Goal: Task Accomplishment & Management: Manage account settings

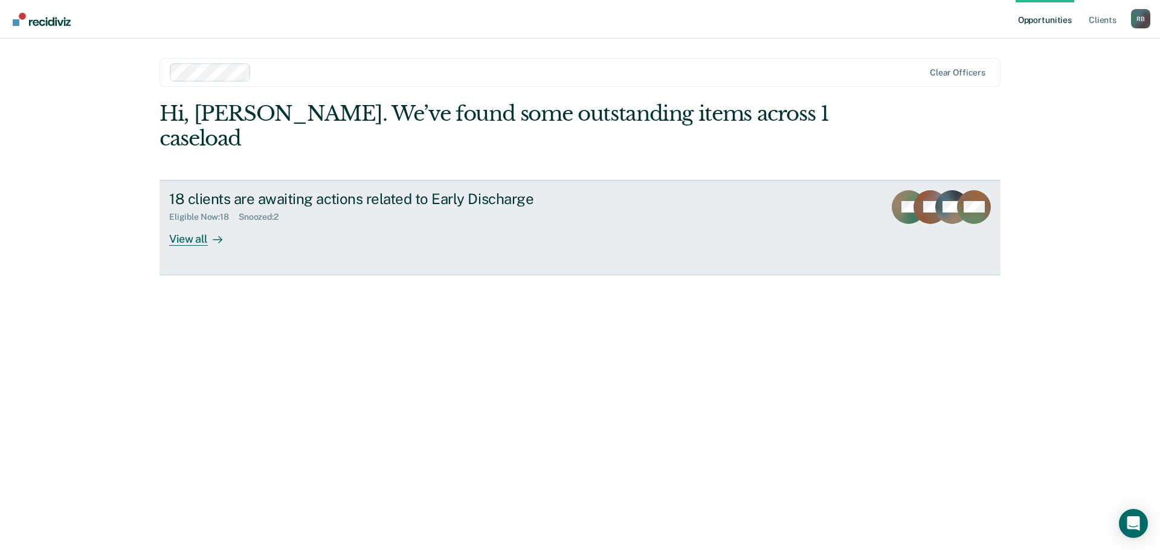
click at [191, 222] on div "View all" at bounding box center [203, 234] width 68 height 24
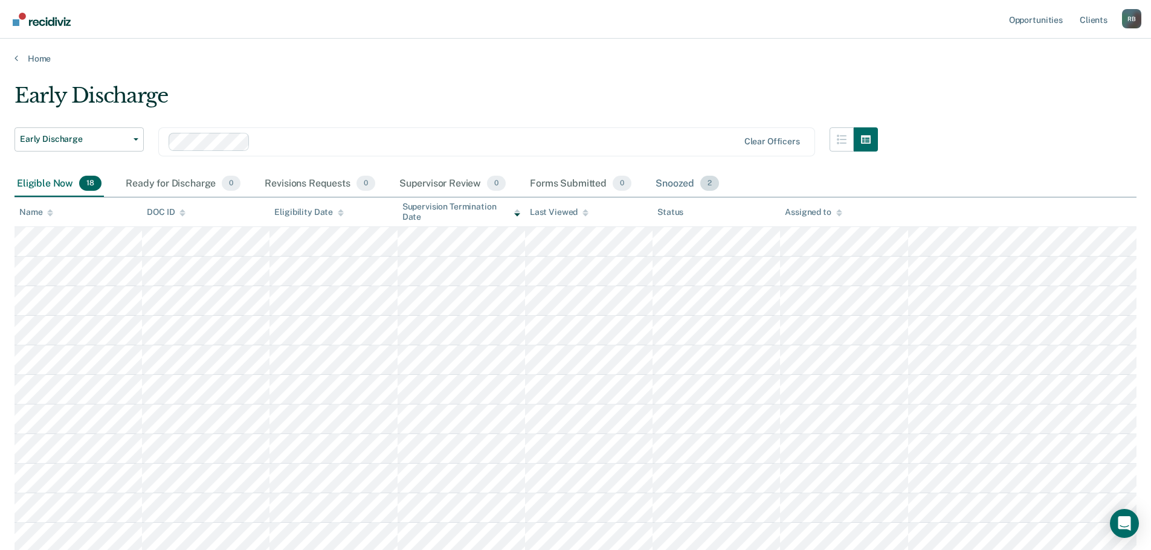
click at [675, 184] on div "Snoozed 2" at bounding box center [687, 184] width 68 height 27
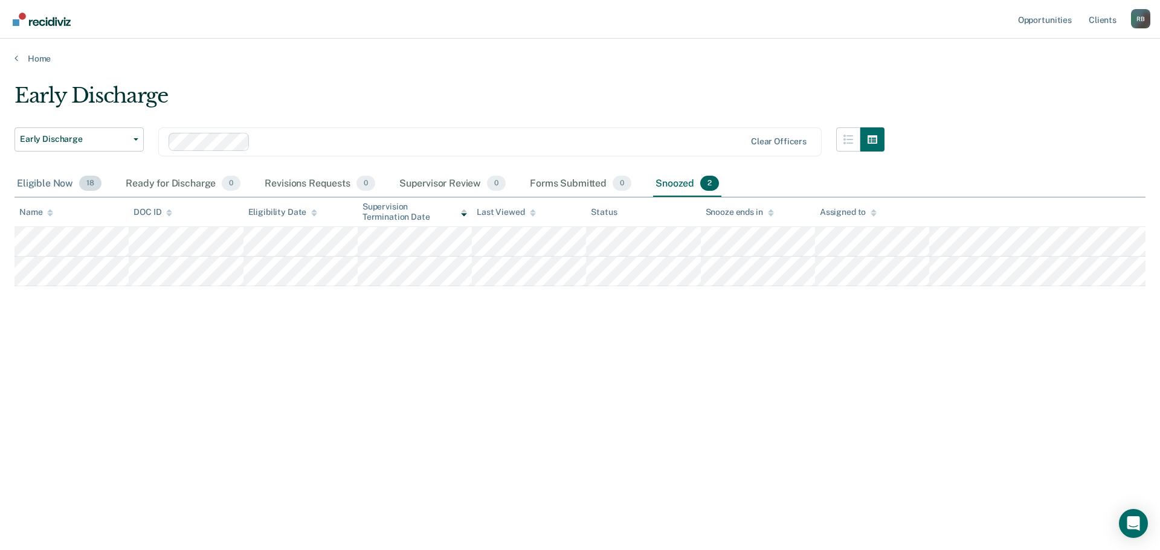
click at [51, 182] on div "Eligible Now 18" at bounding box center [58, 184] width 89 height 27
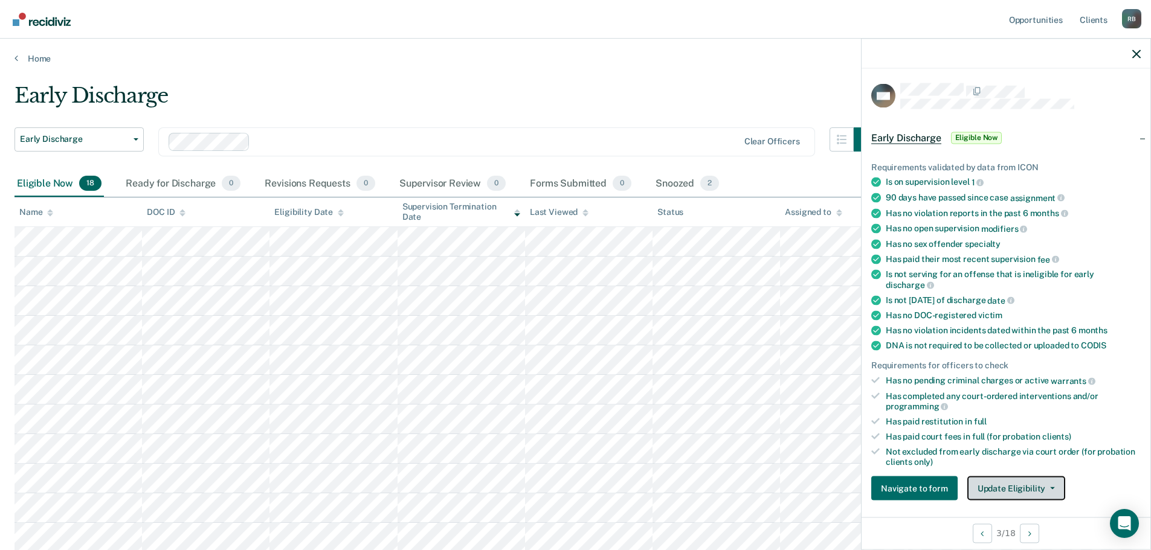
click at [1023, 486] on button "Update Eligibility" at bounding box center [1016, 489] width 98 height 24
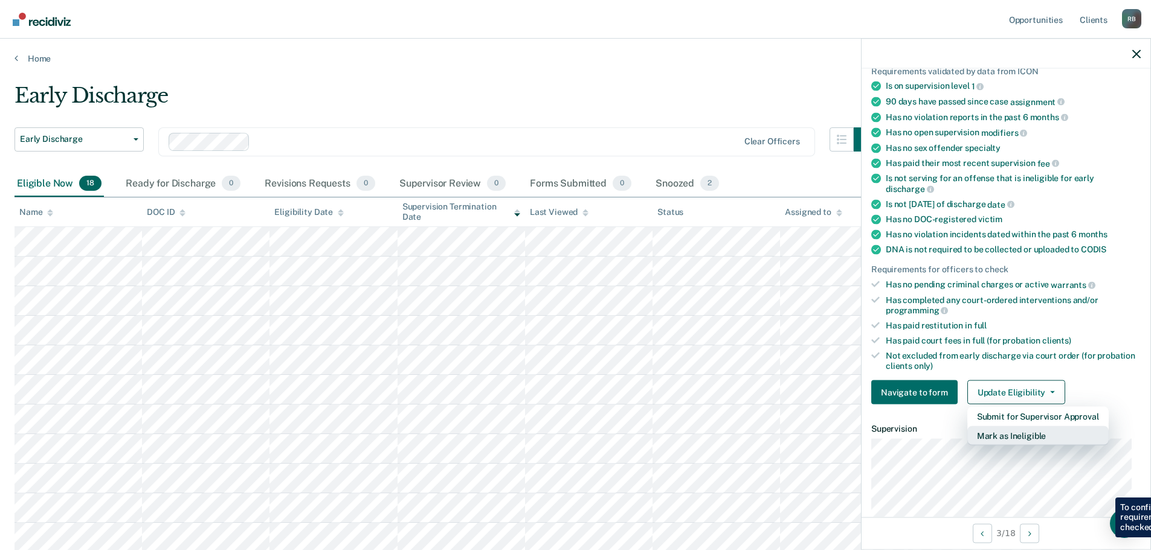
scroll to position [125, 0]
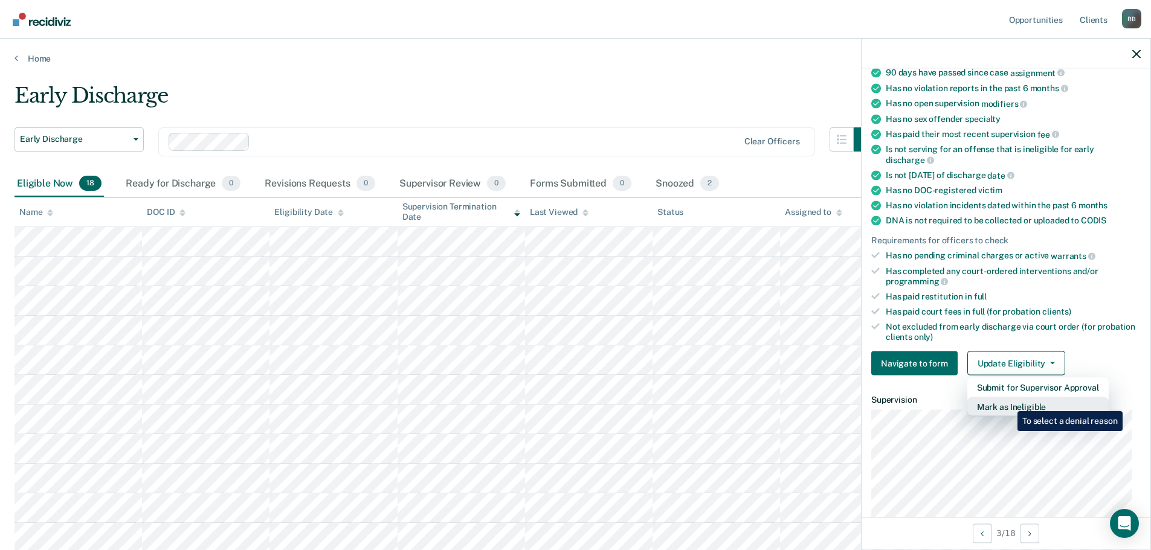
click at [1008, 402] on button "Mark as Ineligible" at bounding box center [1037, 406] width 141 height 19
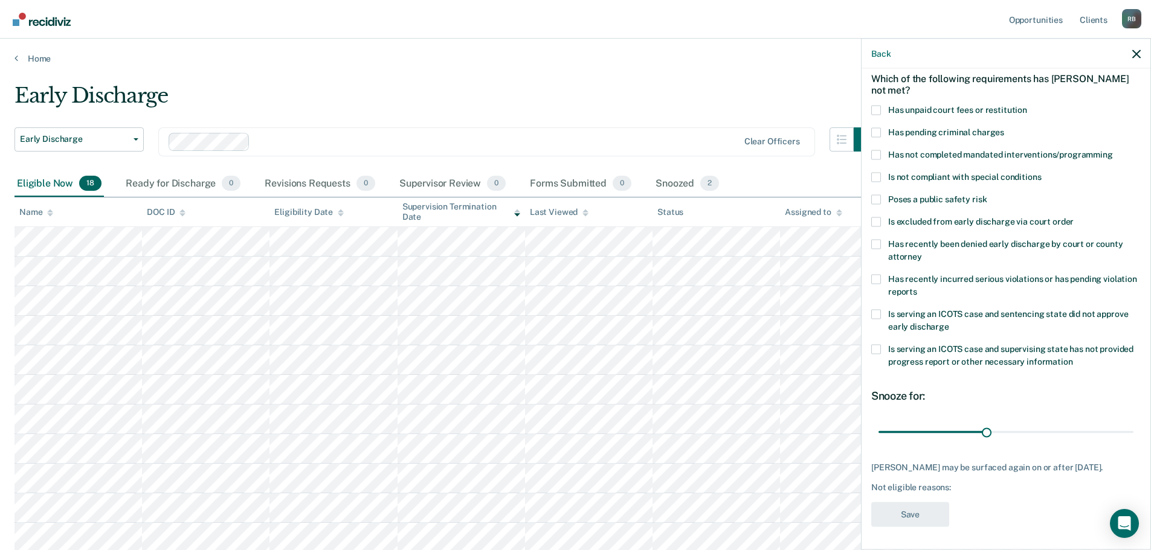
click at [874, 154] on span at bounding box center [876, 155] width 10 height 10
click at [1113, 150] on input "Has not completed mandated interventions/programming" at bounding box center [1113, 150] width 0 height 0
click at [873, 176] on span at bounding box center [876, 177] width 10 height 10
click at [1041, 172] on input "Is not compliant with special conditions" at bounding box center [1041, 172] width 0 height 0
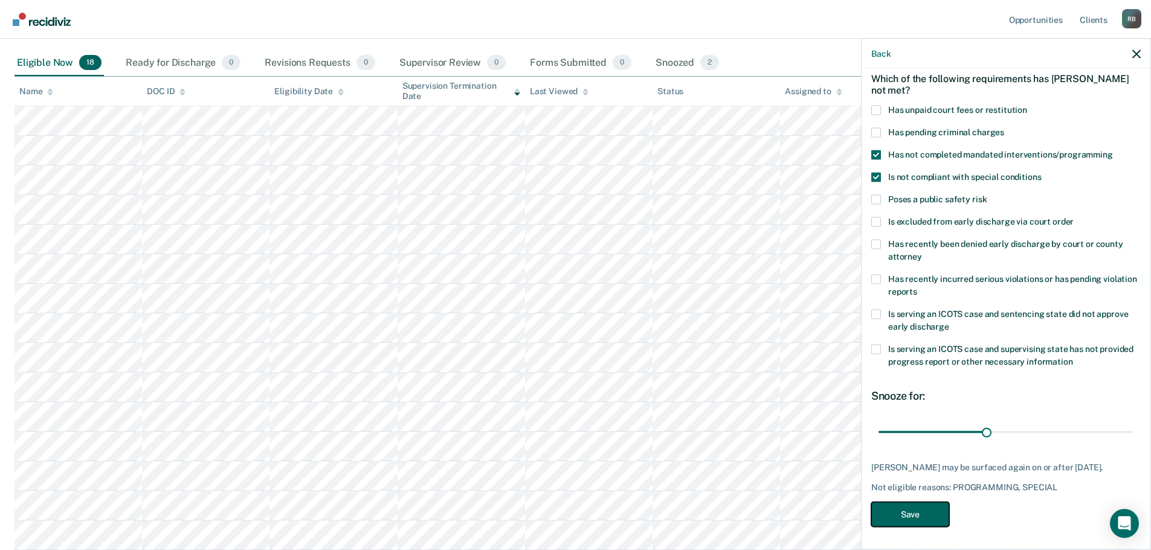
click at [921, 509] on button "Save" at bounding box center [910, 514] width 78 height 25
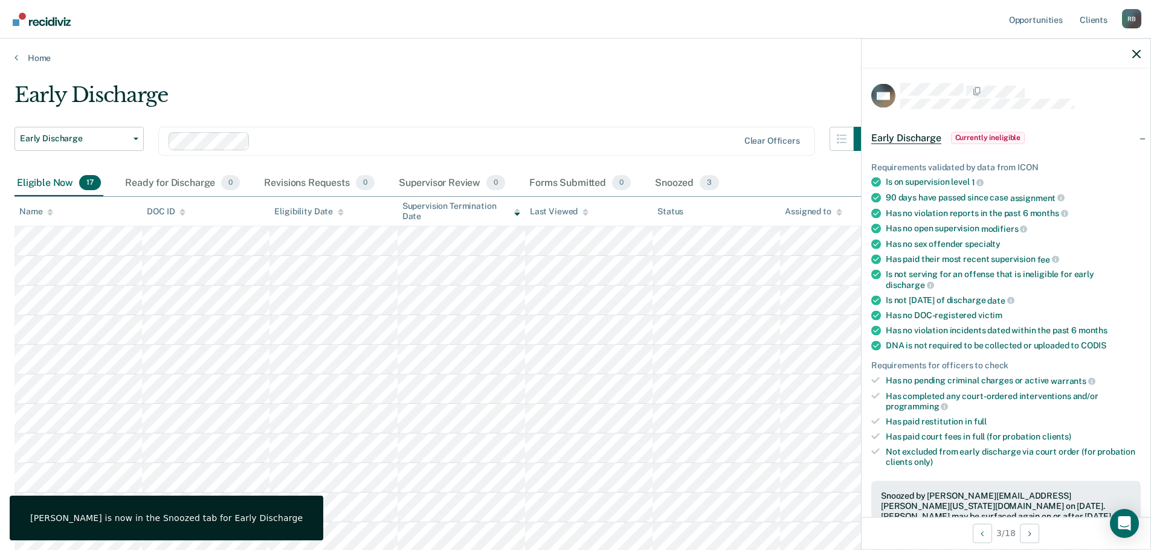
scroll to position [0, 0]
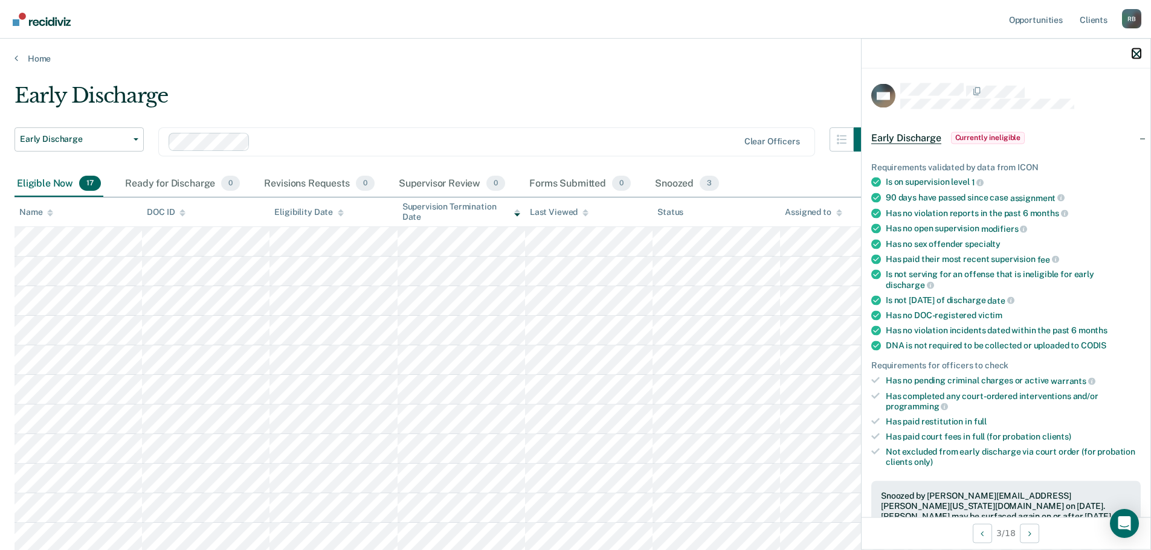
click at [1139, 47] on div at bounding box center [1005, 54] width 289 height 30
click at [1137, 53] on icon "button" at bounding box center [1136, 54] width 8 height 8
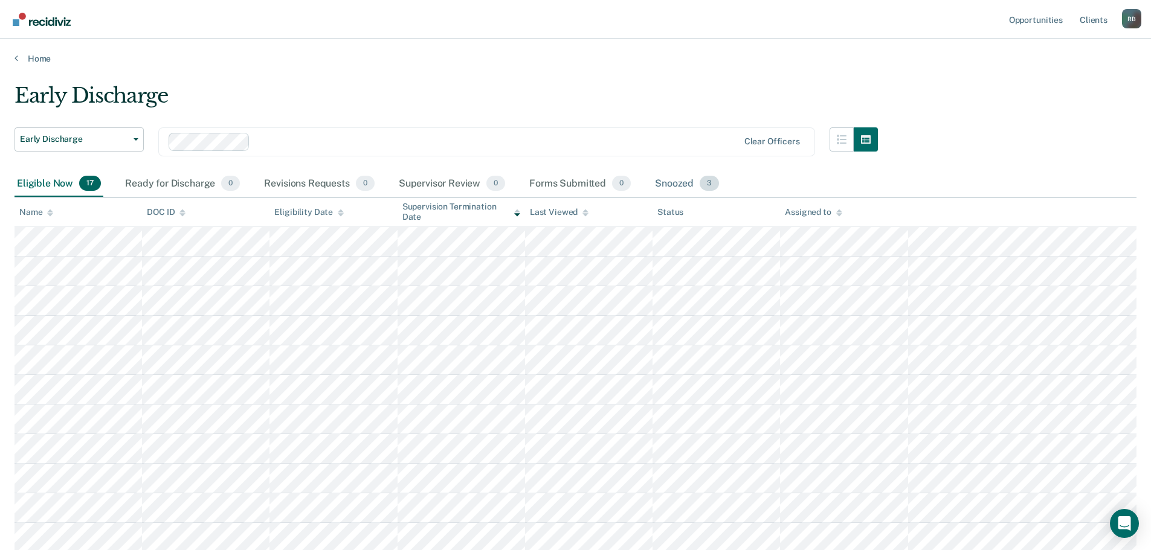
click at [670, 184] on div "Snoozed 3" at bounding box center [686, 184] width 69 height 27
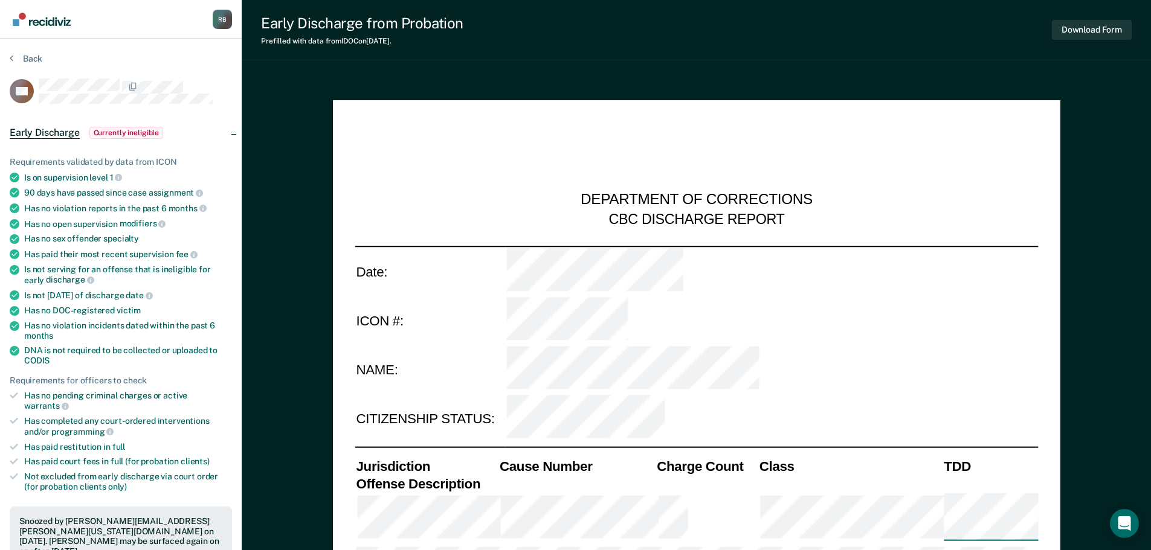
type textarea "x"
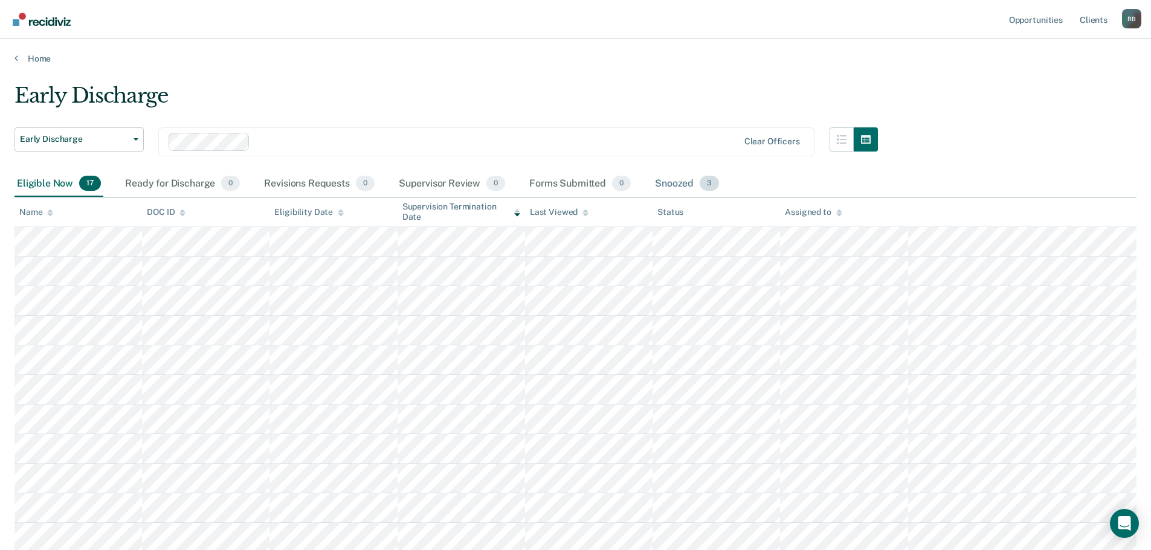
click at [671, 181] on div "Snoozed 3" at bounding box center [686, 184] width 69 height 27
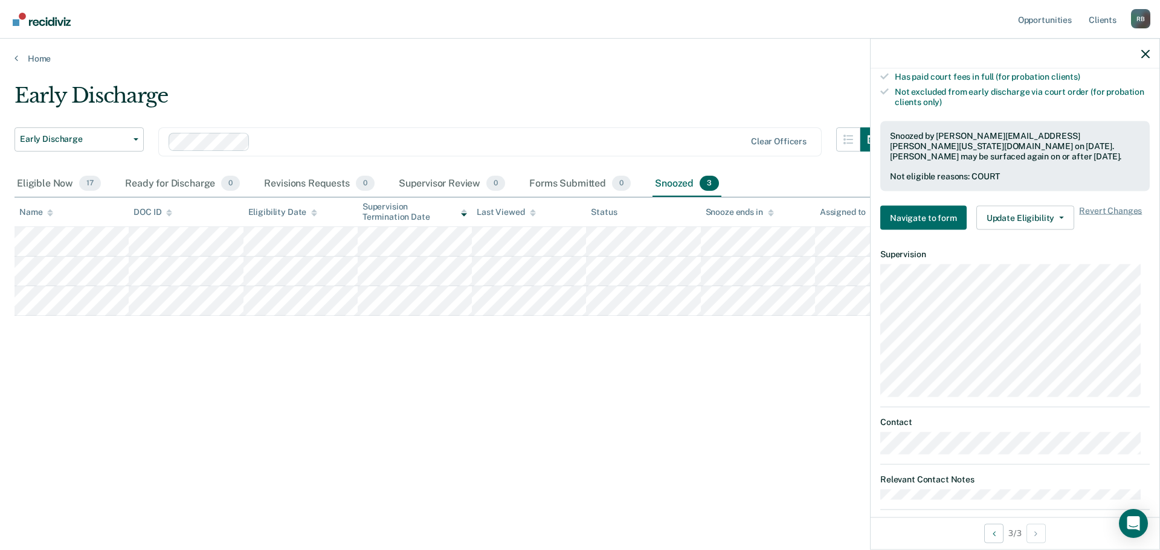
scroll to position [362, 0]
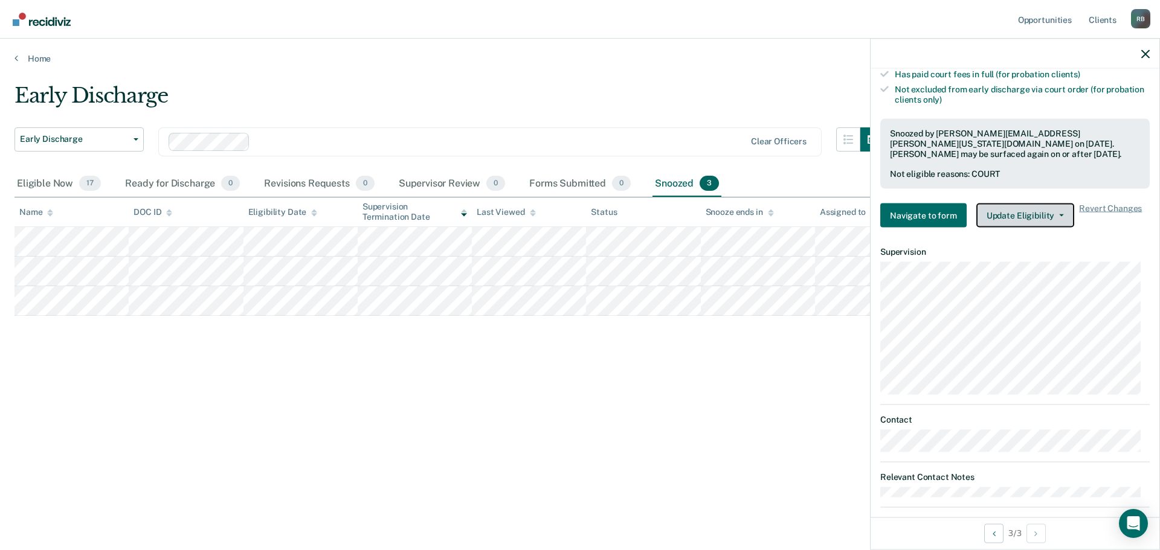
click at [1059, 214] on icon "button" at bounding box center [1061, 215] width 5 height 2
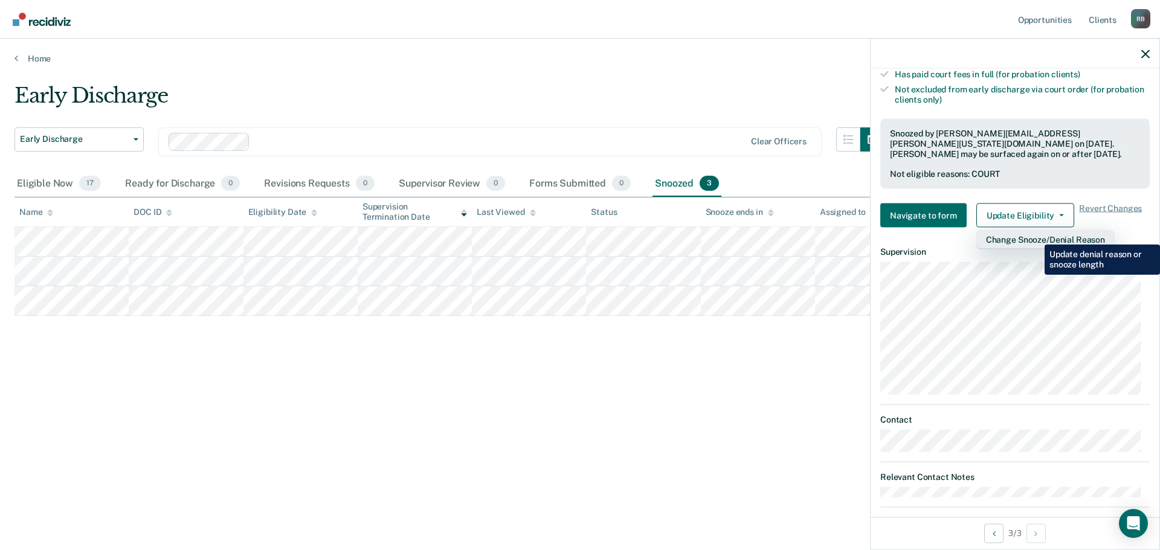
click at [1035, 236] on button "Change Snooze/Denial Reason" at bounding box center [1045, 239] width 138 height 19
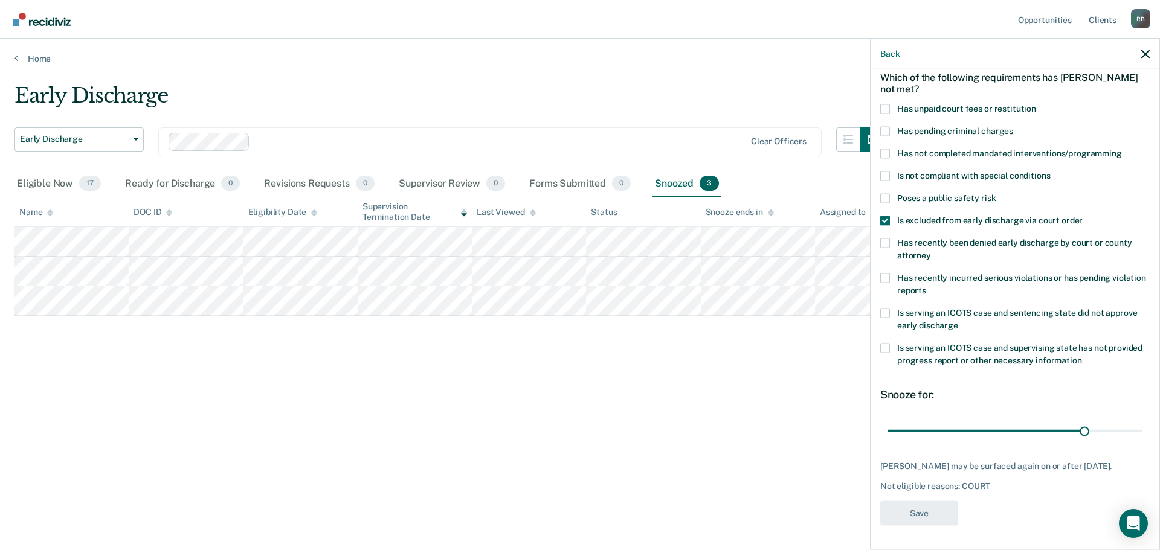
click at [887, 216] on span at bounding box center [885, 221] width 10 height 10
click at [1082, 216] on input "Is excluded from early discharge via court order" at bounding box center [1082, 216] width 0 height 0
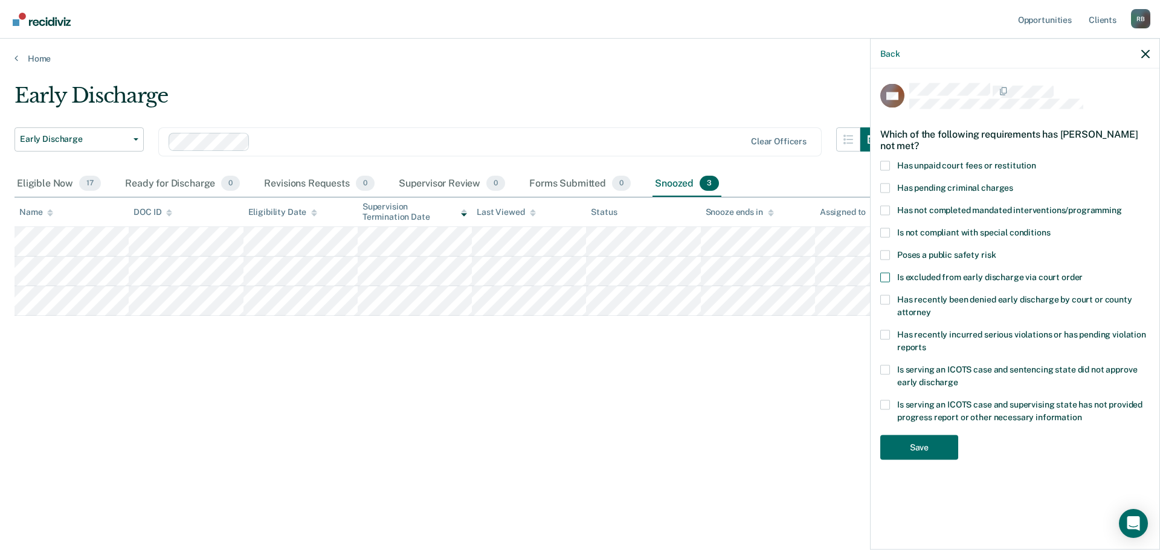
scroll to position [0, 0]
click at [913, 440] on button "Save" at bounding box center [919, 447] width 78 height 25
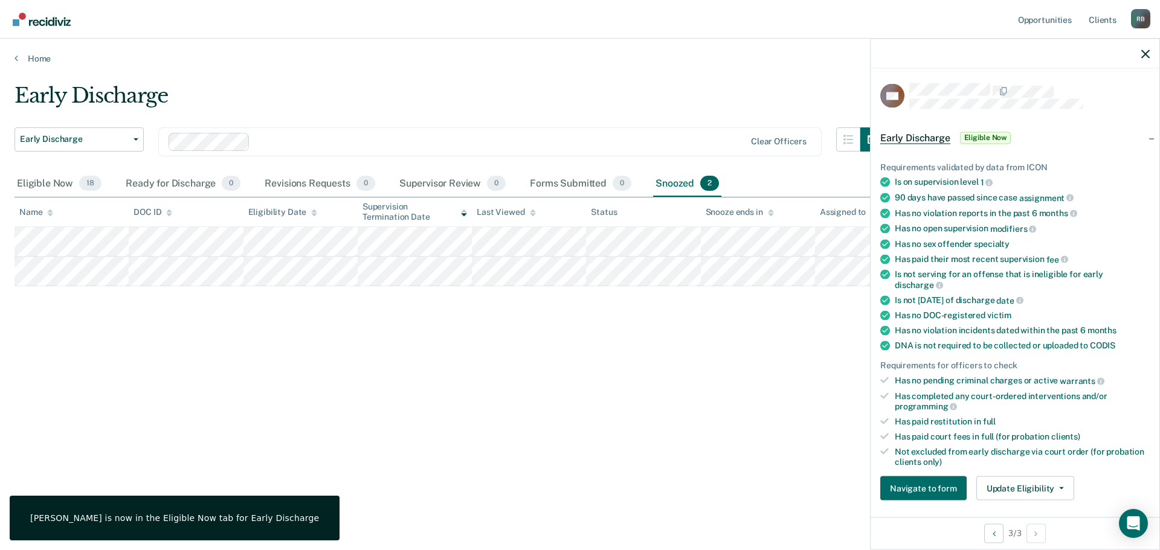
scroll to position [60, 0]
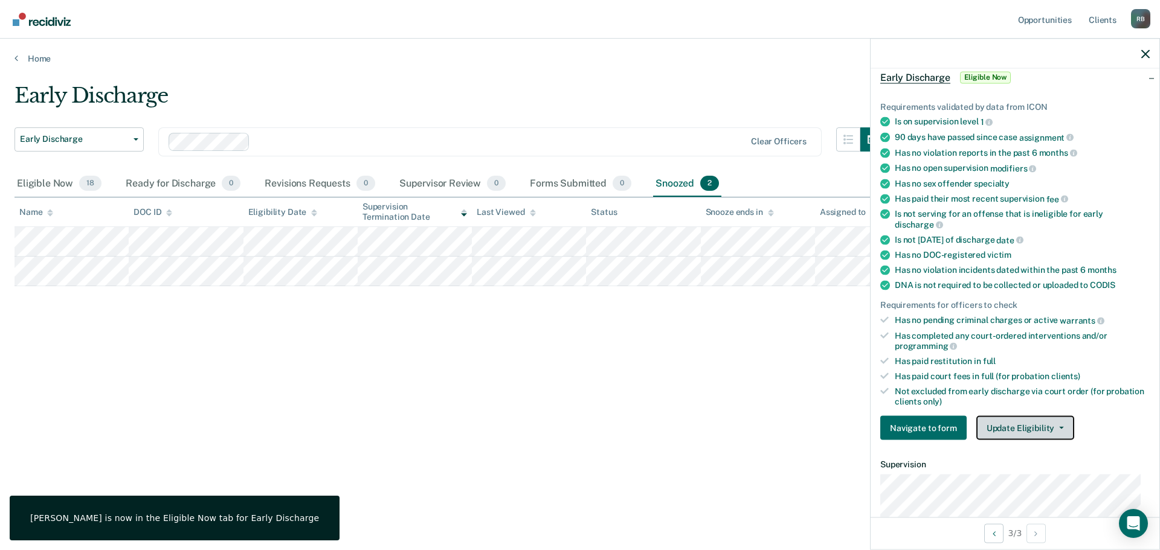
click at [1059, 427] on icon "button" at bounding box center [1061, 428] width 5 height 2
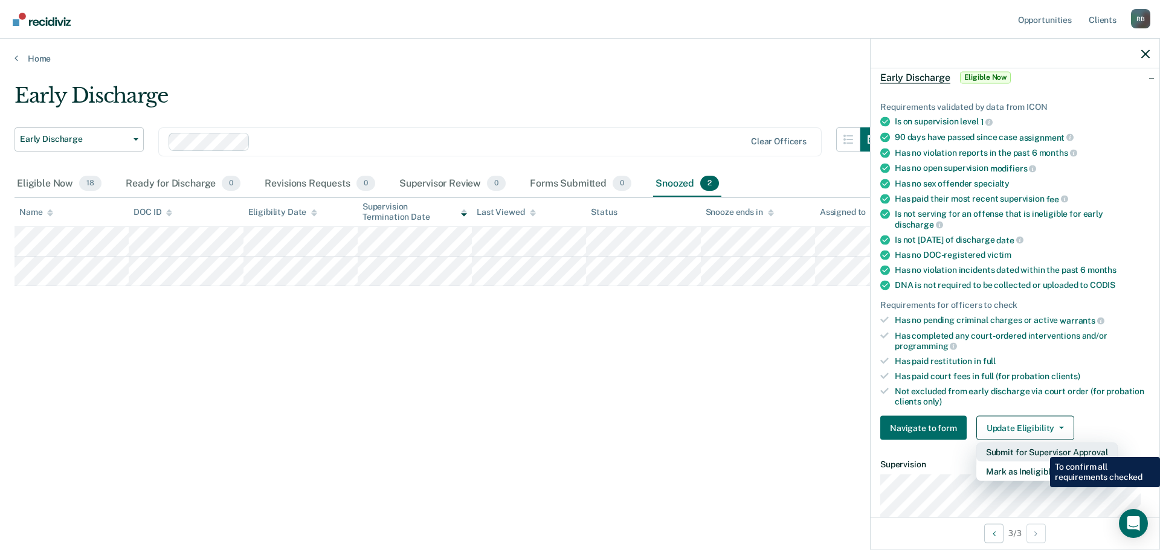
click at [1041, 448] on button "Submit for Supervisor Approval" at bounding box center [1046, 452] width 141 height 19
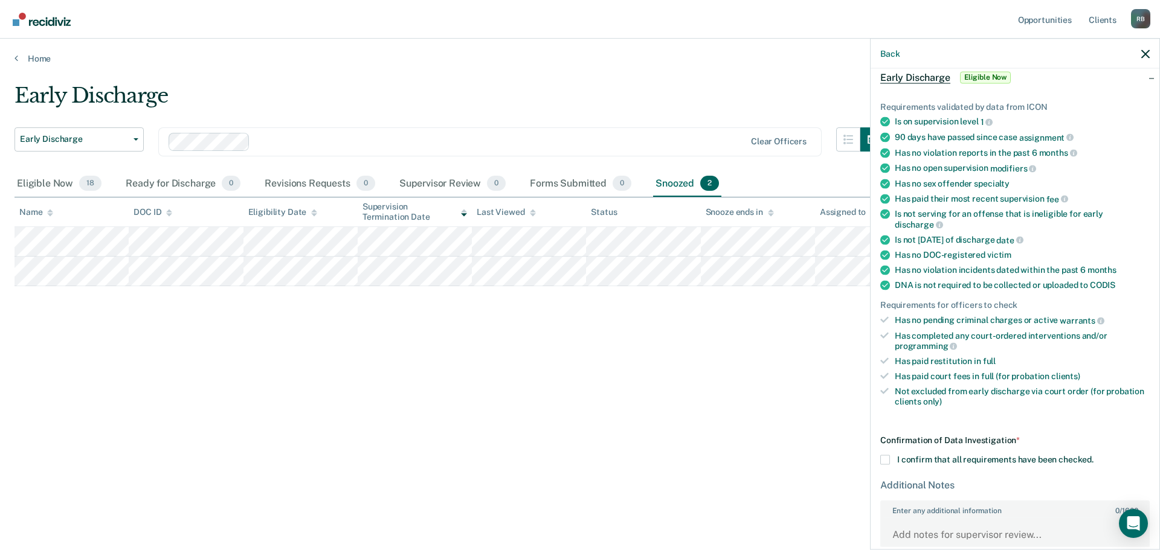
click at [886, 458] on span at bounding box center [885, 460] width 10 height 10
click at [1093, 455] on input "I confirm that all requirements have been checked." at bounding box center [1093, 455] width 0 height 0
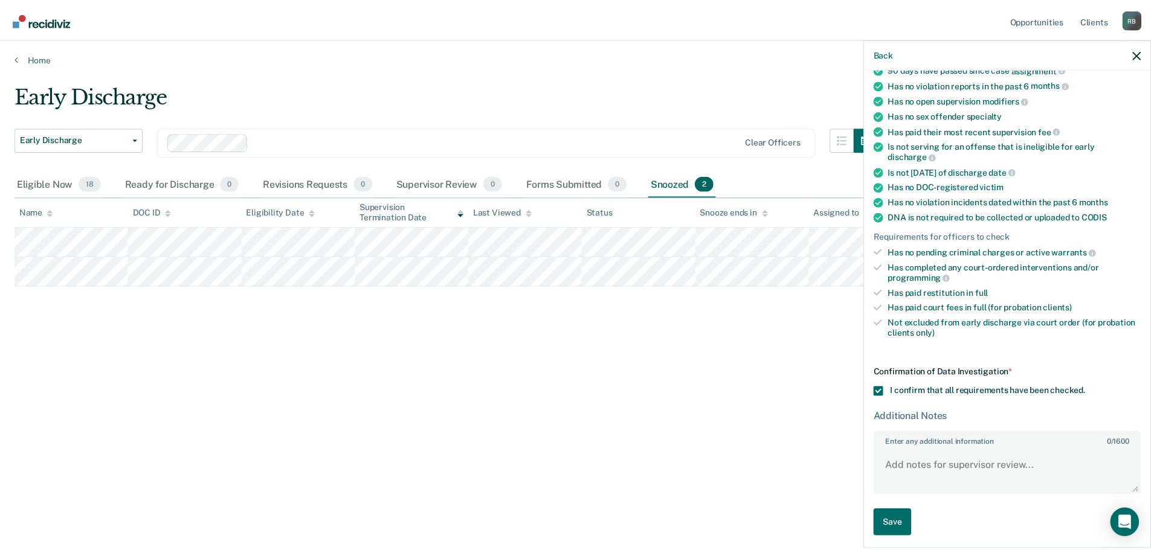
scroll to position [132, 0]
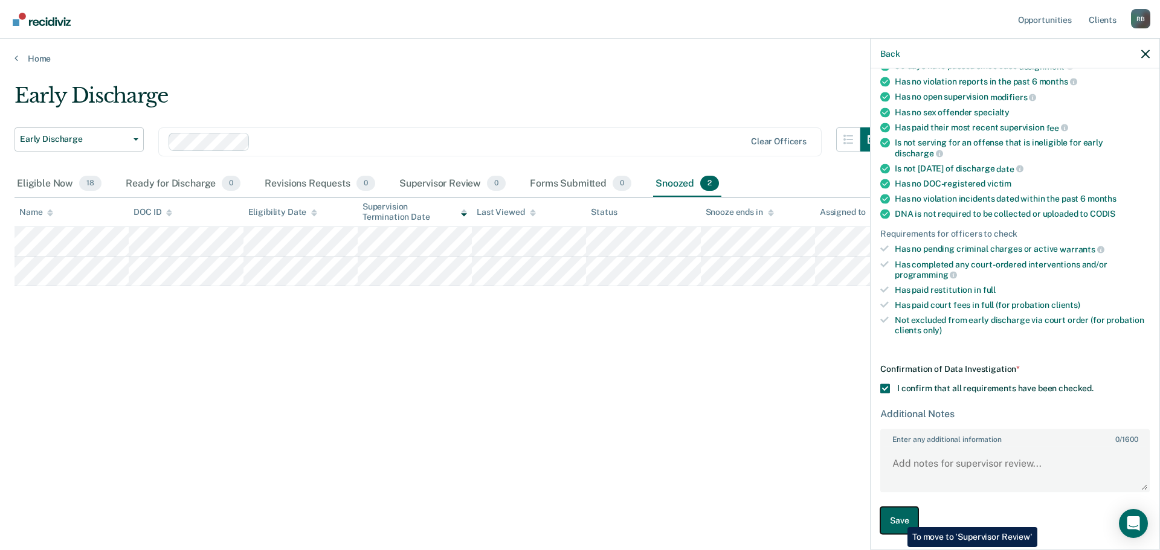
click at [898, 518] on button "Save" at bounding box center [899, 520] width 38 height 27
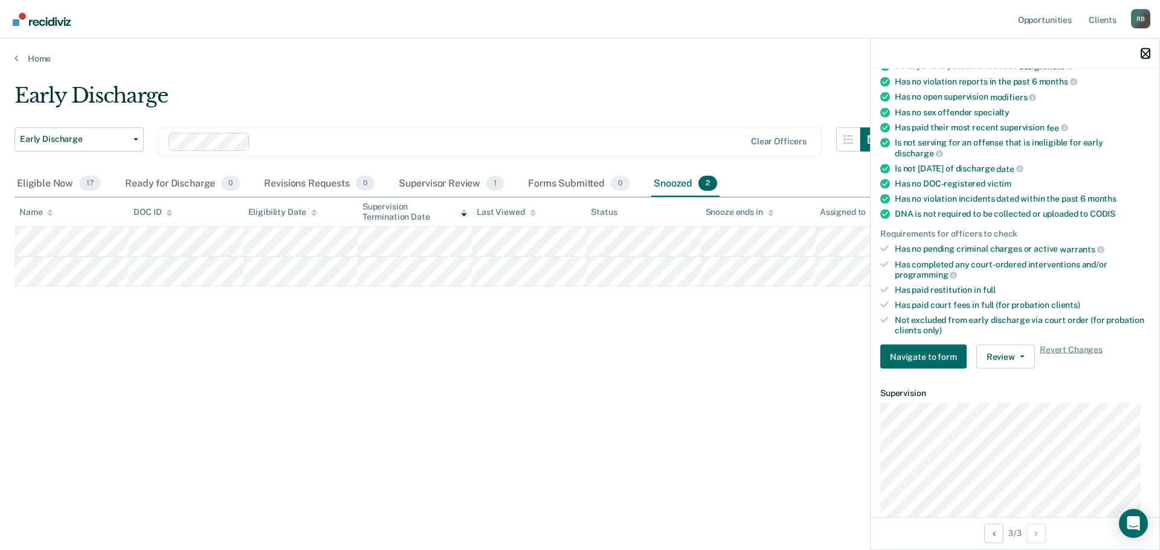
click at [1147, 52] on icon "button" at bounding box center [1145, 54] width 8 height 8
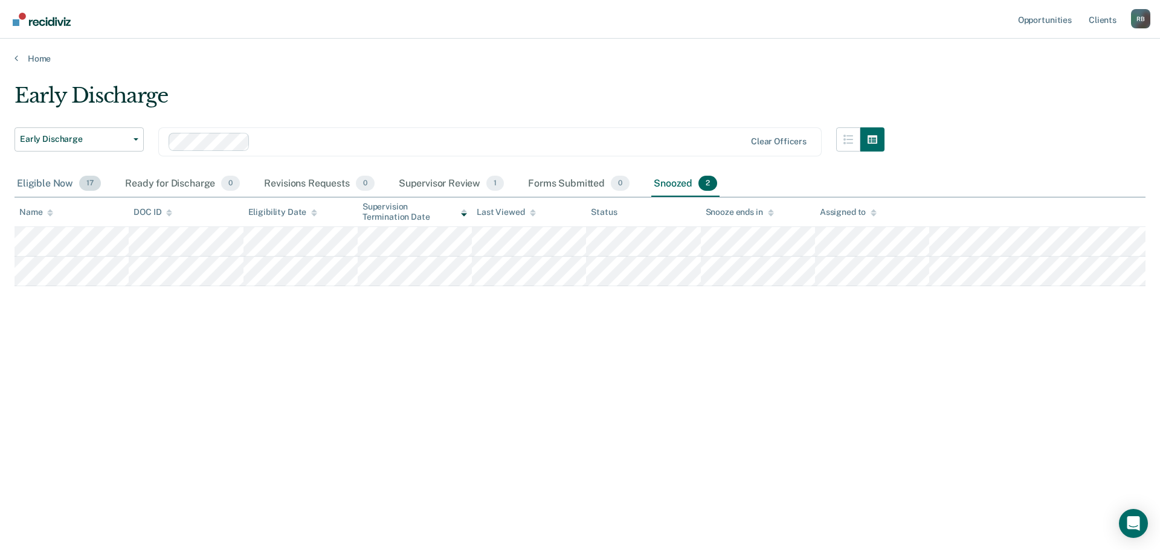
click at [43, 181] on div "Eligible Now 17" at bounding box center [58, 184] width 89 height 27
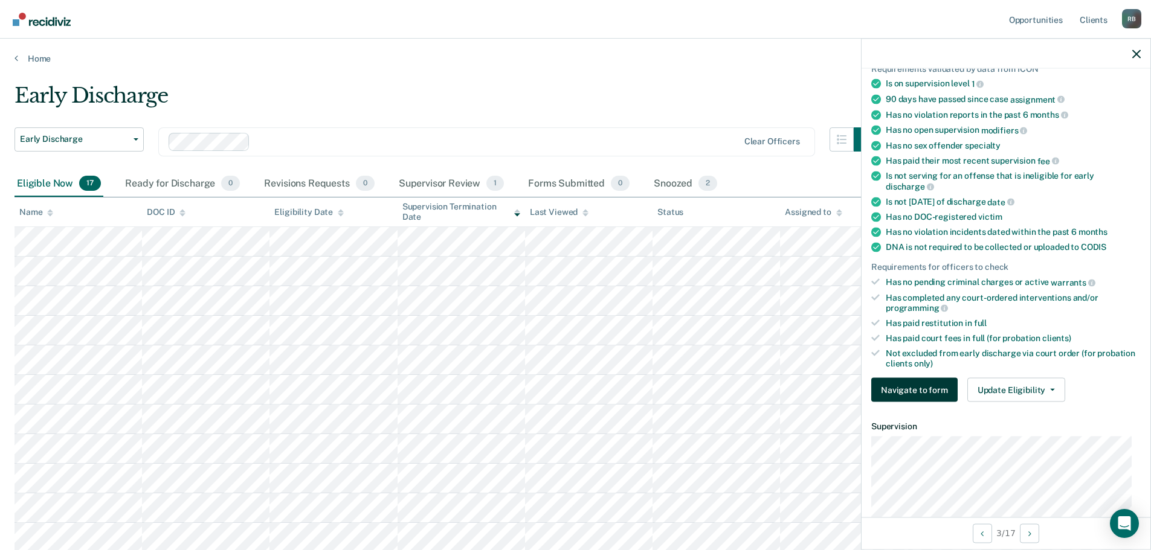
scroll to position [286, 0]
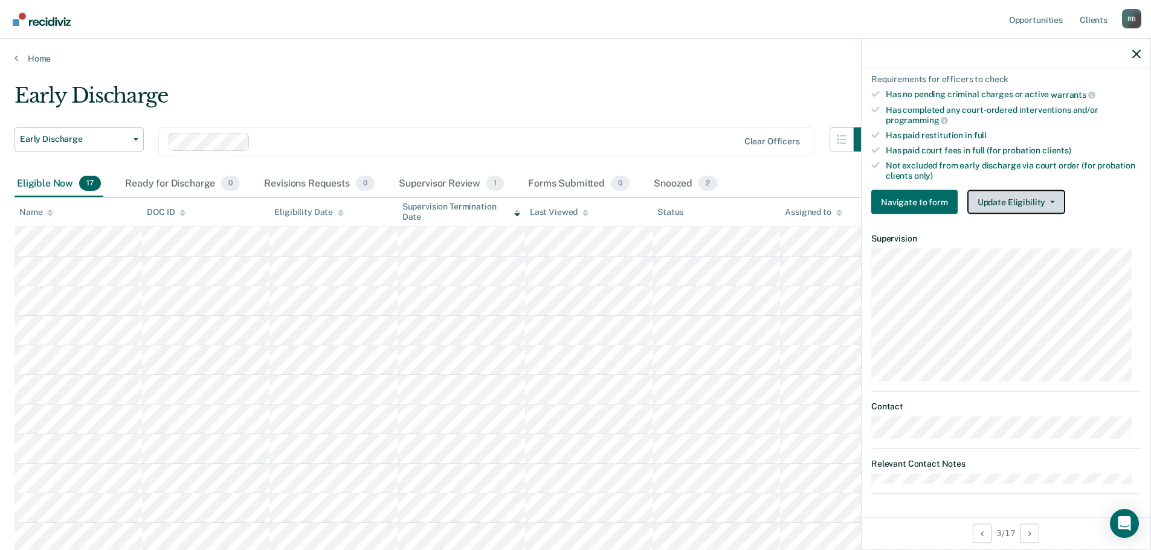
click at [1017, 195] on button "Update Eligibility" at bounding box center [1016, 202] width 98 height 24
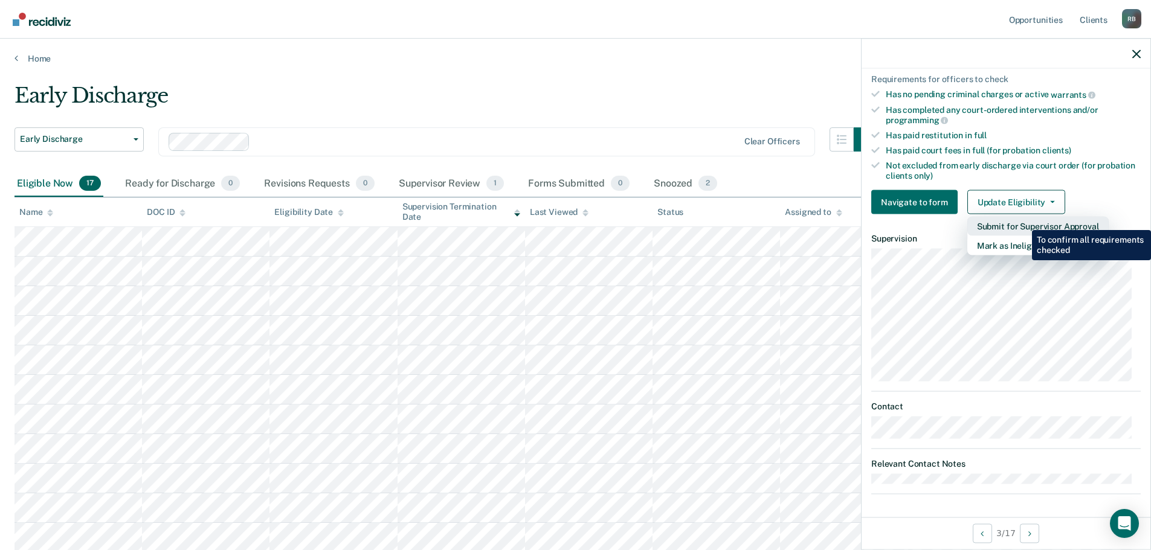
click at [1023, 221] on button "Submit for Supervisor Approval" at bounding box center [1037, 226] width 141 height 19
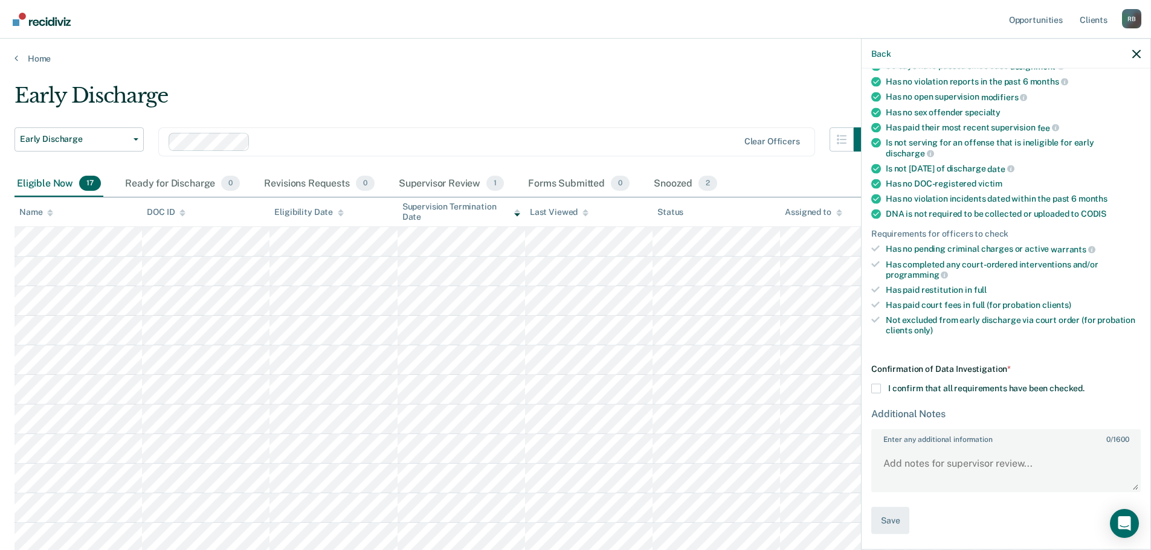
click at [876, 389] on span at bounding box center [876, 389] width 10 height 10
click at [1084, 384] on input "I confirm that all requirements have been checked." at bounding box center [1084, 384] width 0 height 0
click at [891, 519] on button "Save" at bounding box center [890, 520] width 38 height 27
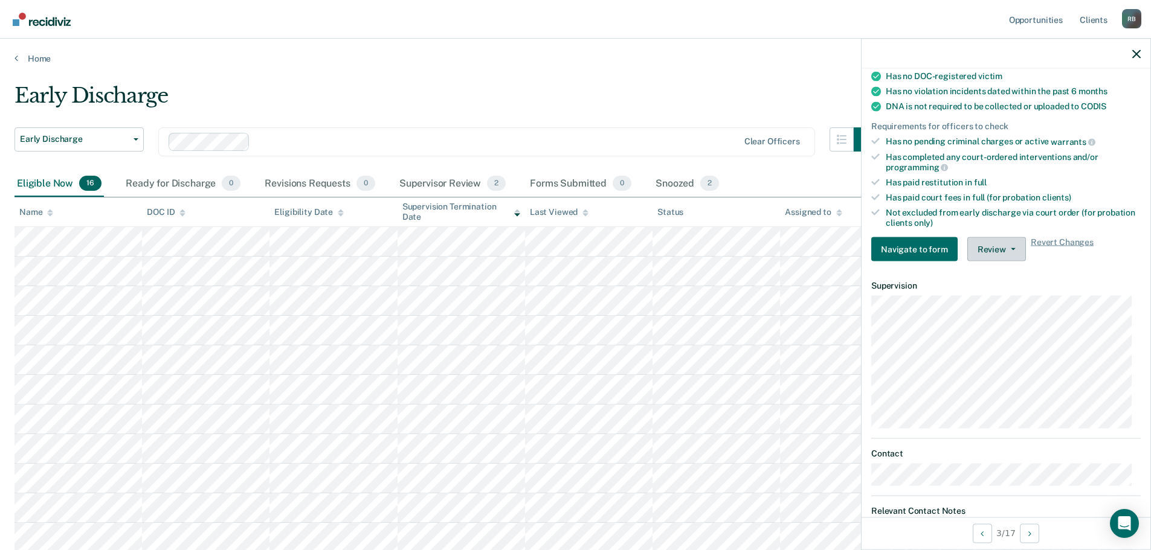
scroll to position [242, 0]
click at [1011, 246] on icon "button" at bounding box center [1013, 247] width 5 height 2
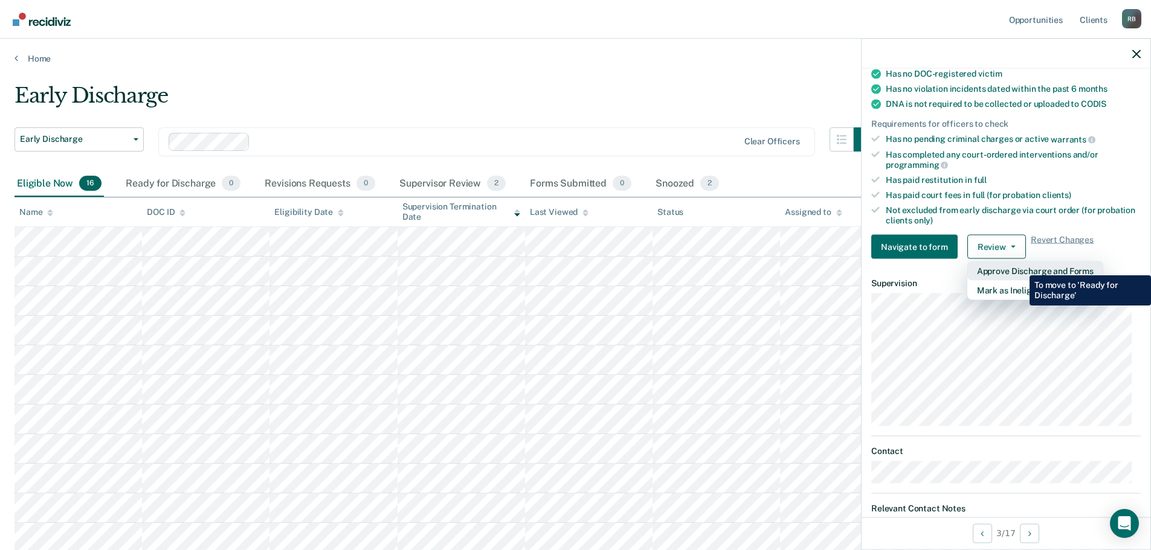
click at [1020, 266] on button "Approve Discharge and Forms" at bounding box center [1035, 271] width 136 height 19
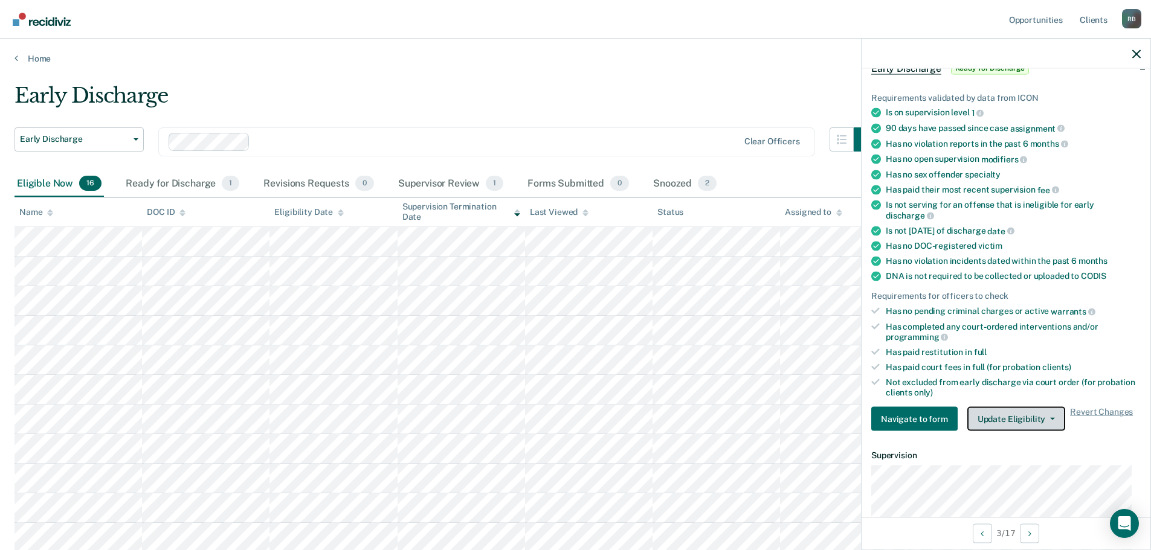
scroll to position [0, 0]
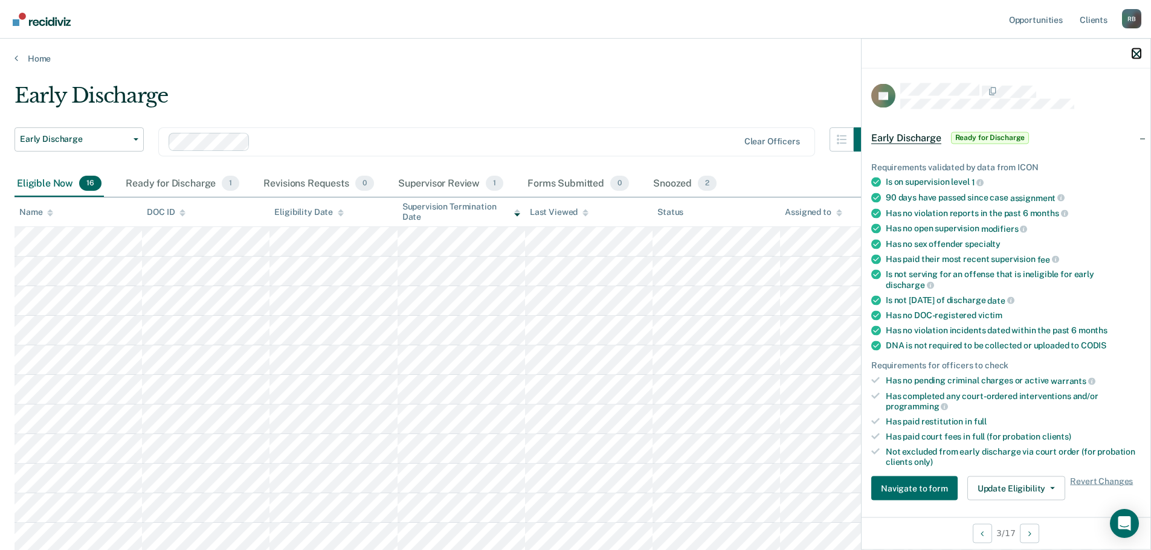
click at [1139, 53] on icon "button" at bounding box center [1136, 54] width 8 height 8
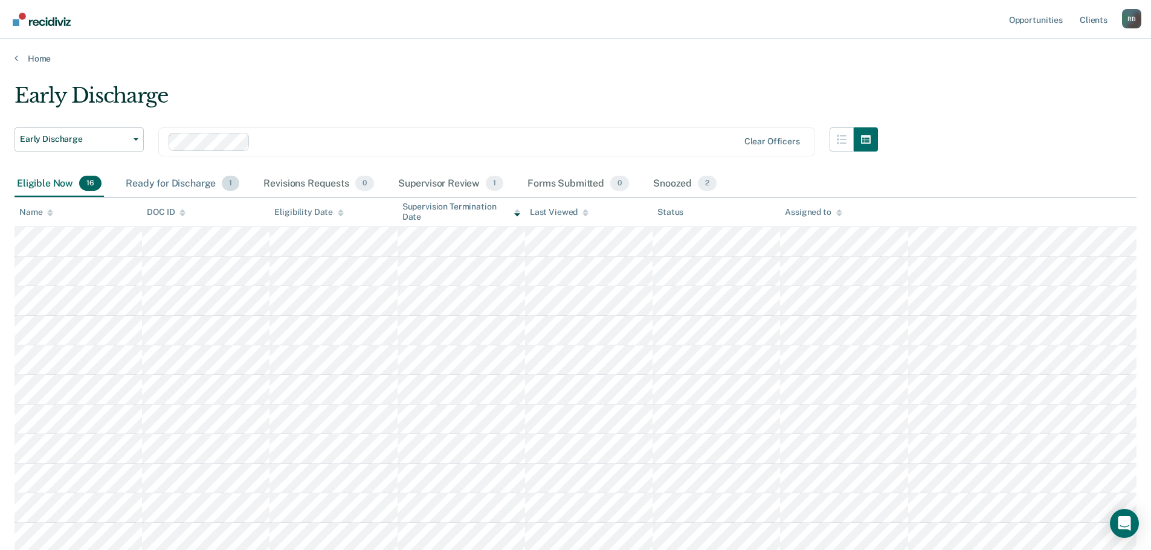
click at [167, 185] on div "Ready for Discharge 1" at bounding box center [182, 184] width 118 height 27
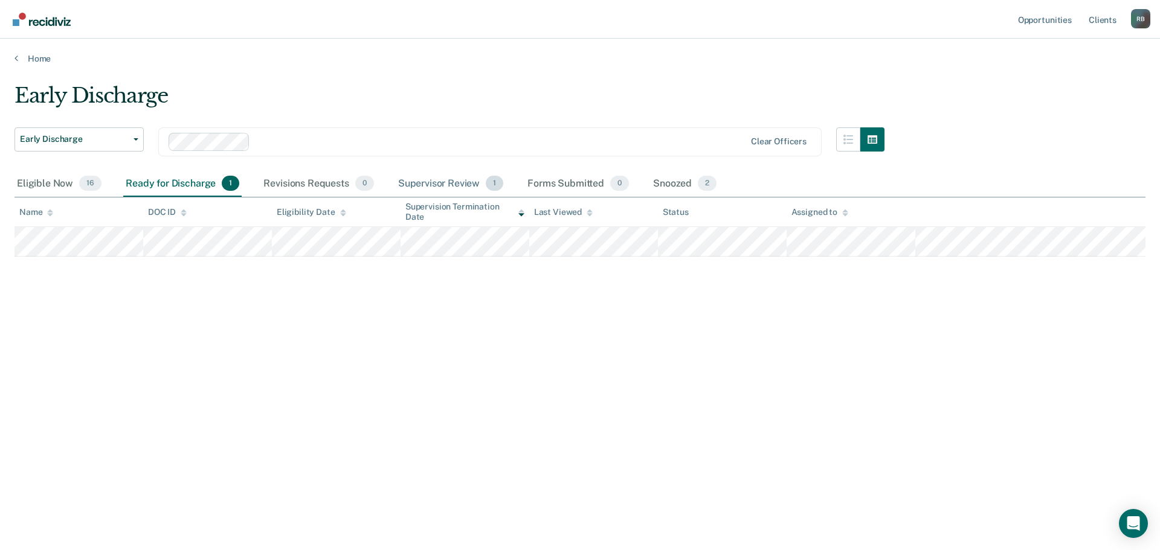
click at [436, 181] on div "Supervisor Review 1" at bounding box center [451, 184] width 111 height 27
click at [167, 181] on div "Ready for Discharge 1" at bounding box center [182, 184] width 118 height 27
click at [426, 182] on div "Supervisor Review 1" at bounding box center [451, 184] width 111 height 27
click at [676, 184] on div "Snoozed 2" at bounding box center [685, 184] width 68 height 27
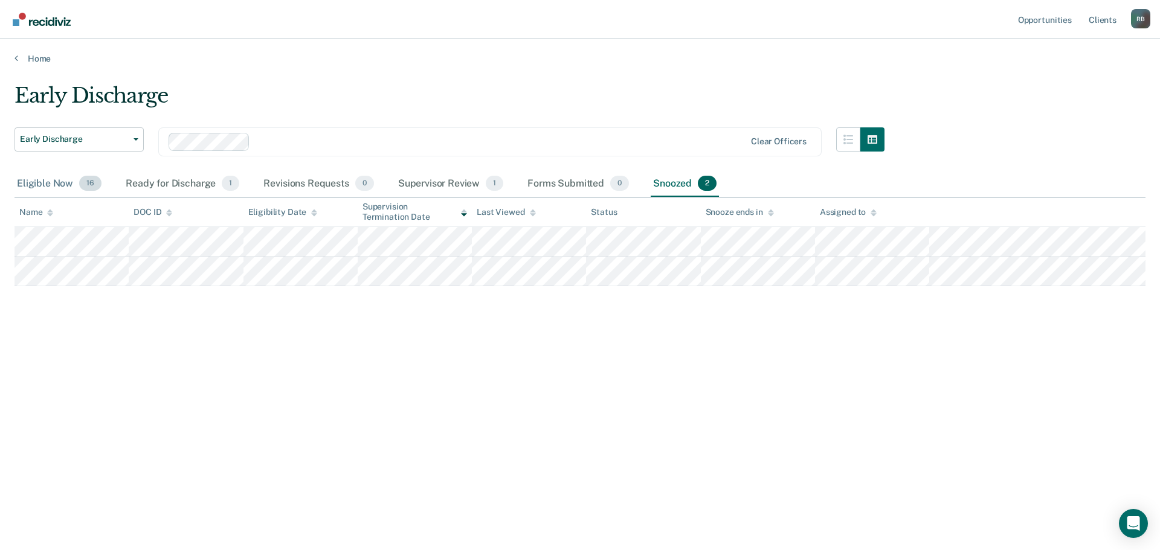
click at [51, 182] on div "Eligible Now 16" at bounding box center [58, 184] width 89 height 27
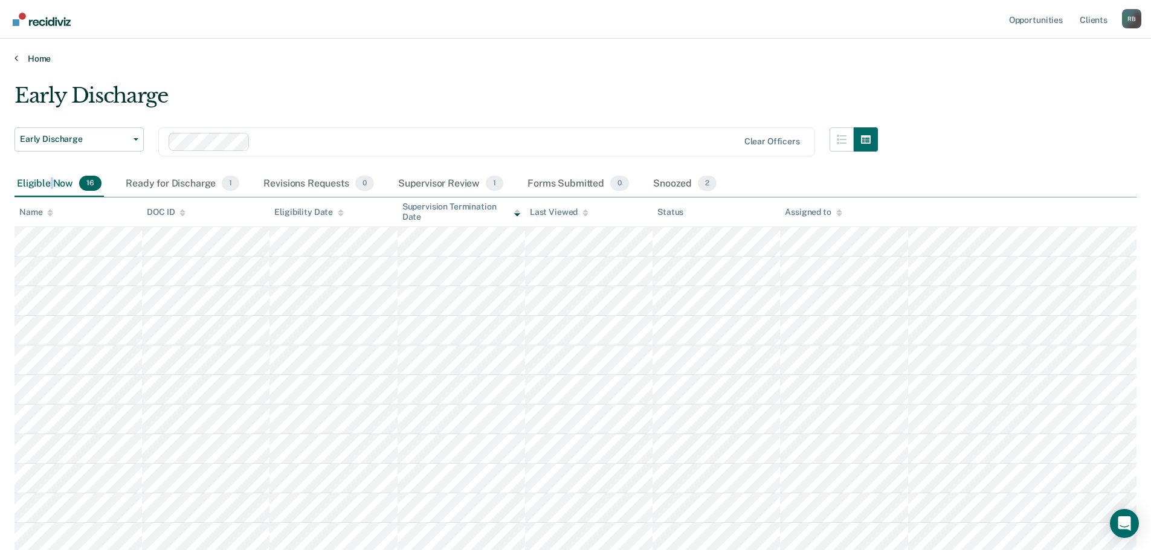
click at [39, 57] on link "Home" at bounding box center [575, 58] width 1122 height 11
